Goal: Task Accomplishment & Management: Complete application form

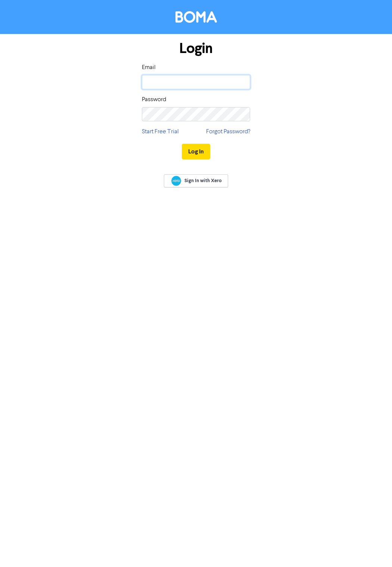
click at [157, 82] on input "email" at bounding box center [196, 82] width 108 height 14
type input "[PERSON_NAME][EMAIL_ADDRESS][DOMAIN_NAME]"
click at [157, 136] on div "Log In" at bounding box center [196, 151] width 108 height 31
click at [156, 132] on link "Start Free Trial" at bounding box center [160, 131] width 37 height 9
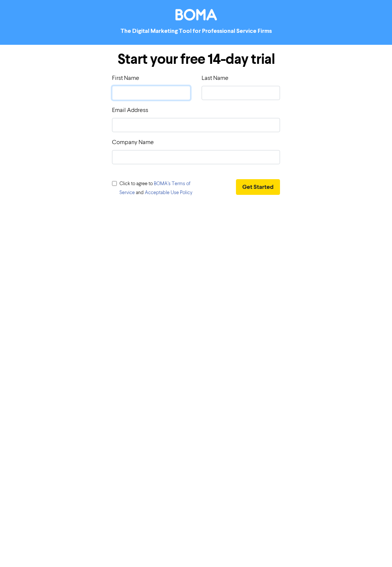
click at [134, 93] on input "text" at bounding box center [151, 93] width 78 height 14
type input "[PERSON_NAME]"
click at [157, 128] on input "email" at bounding box center [196, 125] width 168 height 14
type input "[PERSON_NAME][EMAIL_ADDRESS][DOMAIN_NAME]"
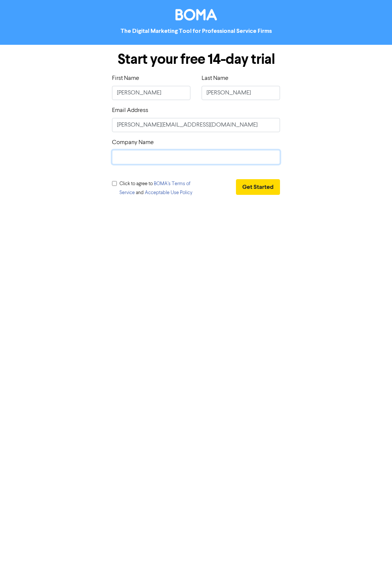
click at [153, 161] on input "text" at bounding box center [196, 157] width 168 height 14
type input "[PERSON_NAME]"
click at [142, 181] on span "Click to agree to [PERSON_NAME]’s Terms of Service and Acceptable Use Policy" at bounding box center [155, 188] width 73 height 14
click at [113, 184] on input "checkbox" at bounding box center [114, 183] width 5 height 5
checkbox input "true"
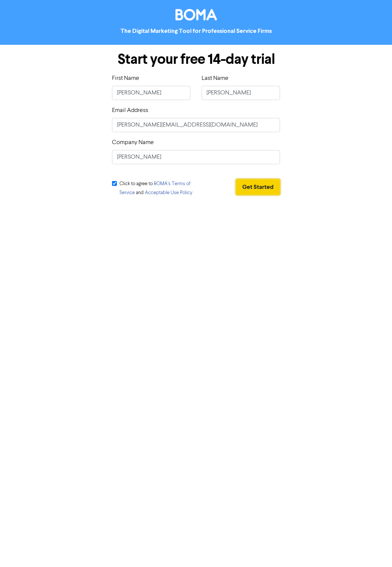
click at [242, 189] on button "Get Started" at bounding box center [258, 187] width 44 height 16
